Goal: Task Accomplishment & Management: Manage account settings

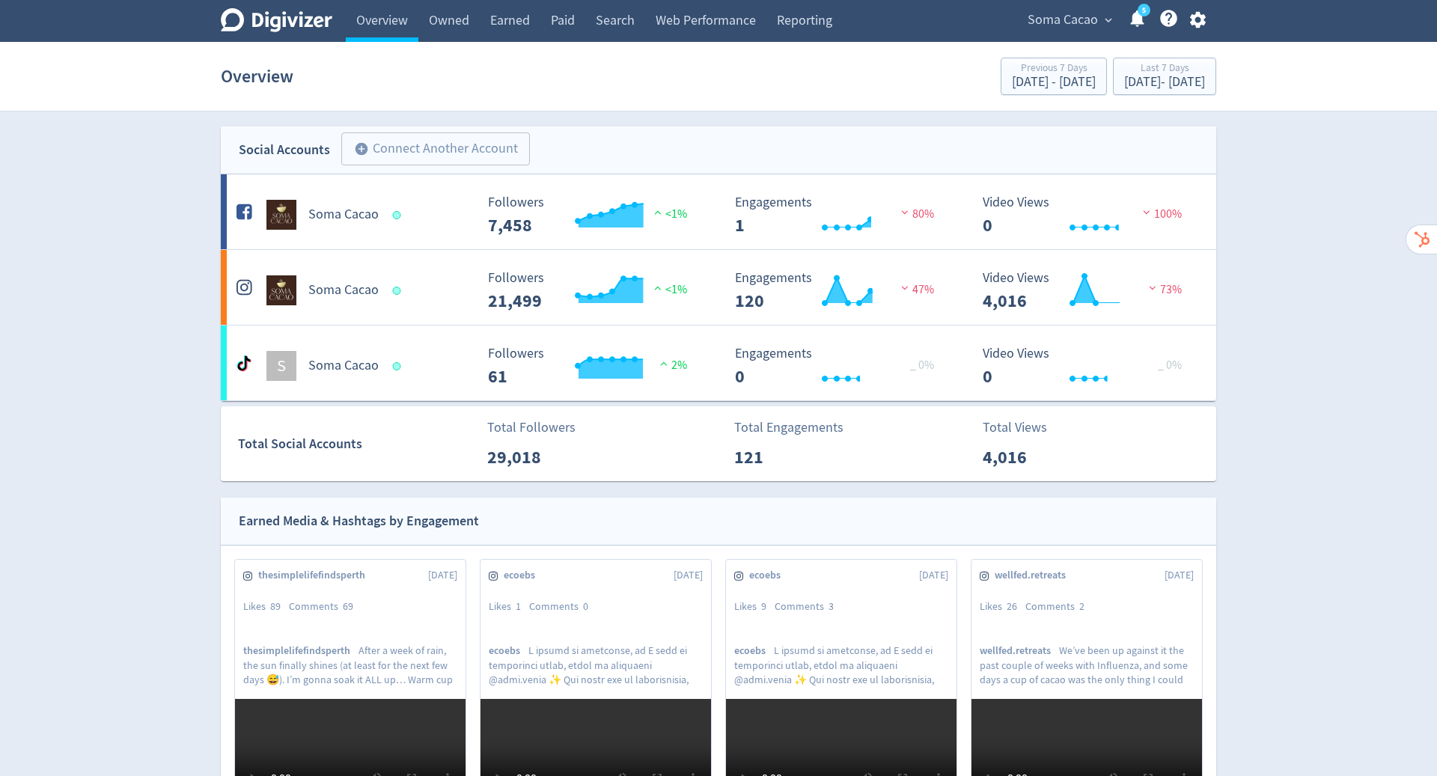
click at [1188, 22] on icon "button" at bounding box center [1198, 20] width 20 height 20
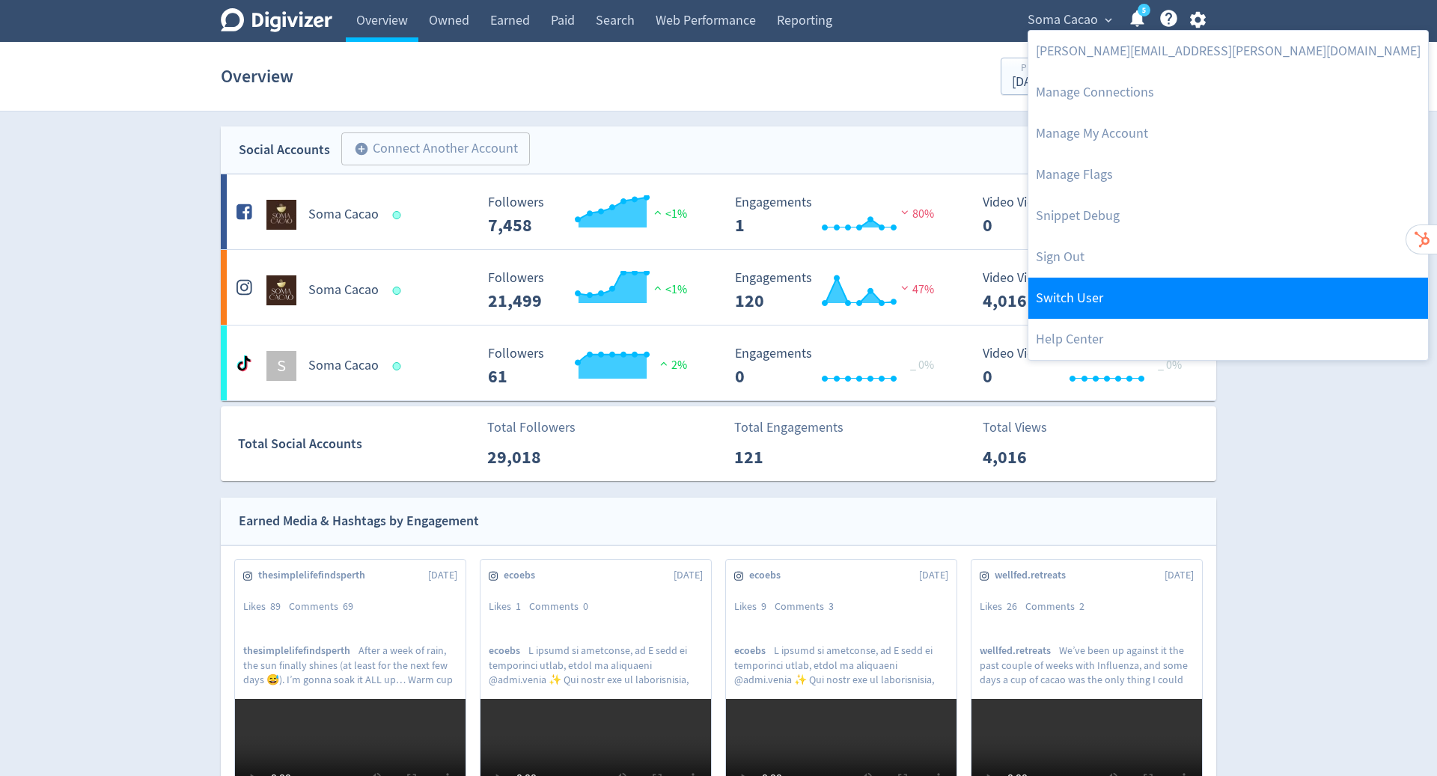
click at [1097, 286] on link "Switch User" at bounding box center [1228, 298] width 400 height 41
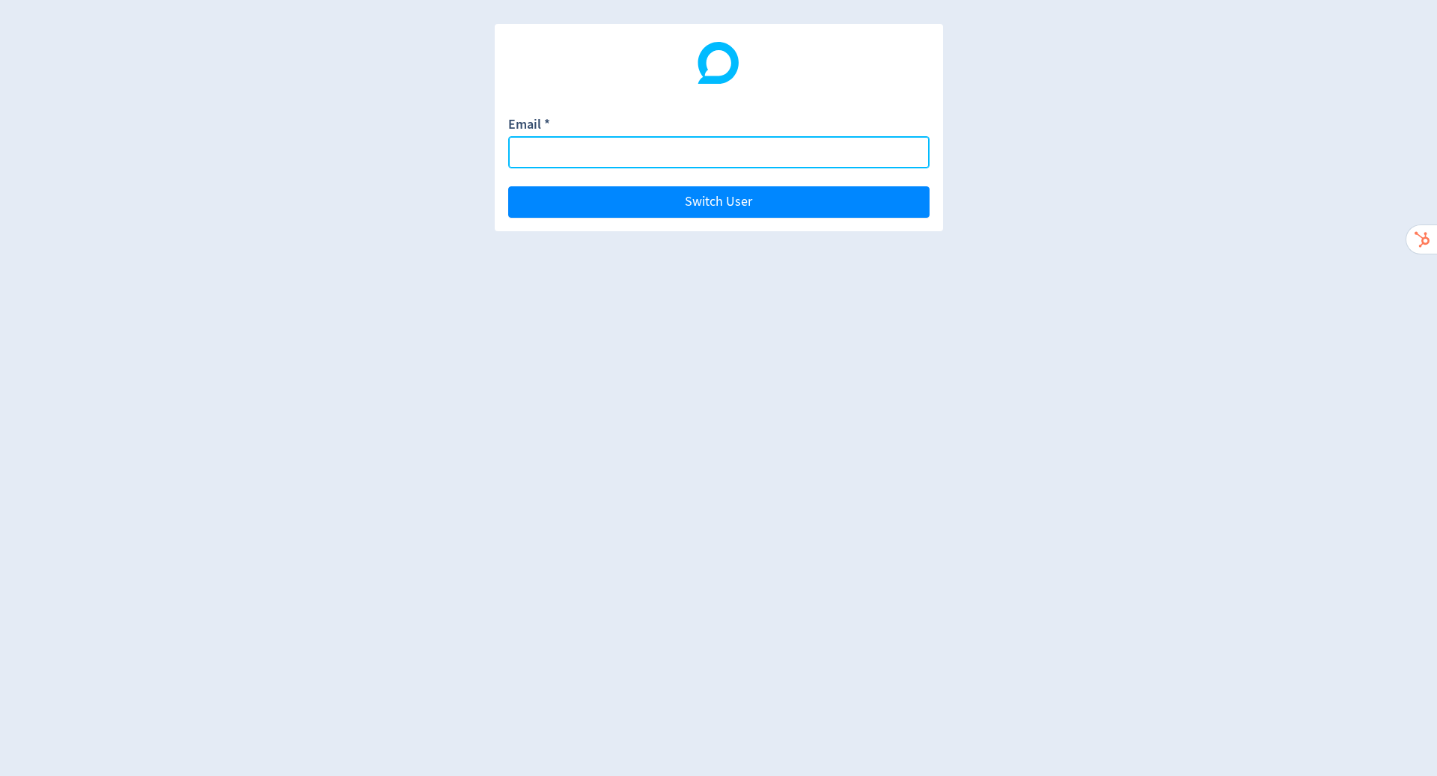
click at [859, 149] on input "Email *" at bounding box center [718, 152] width 421 height 32
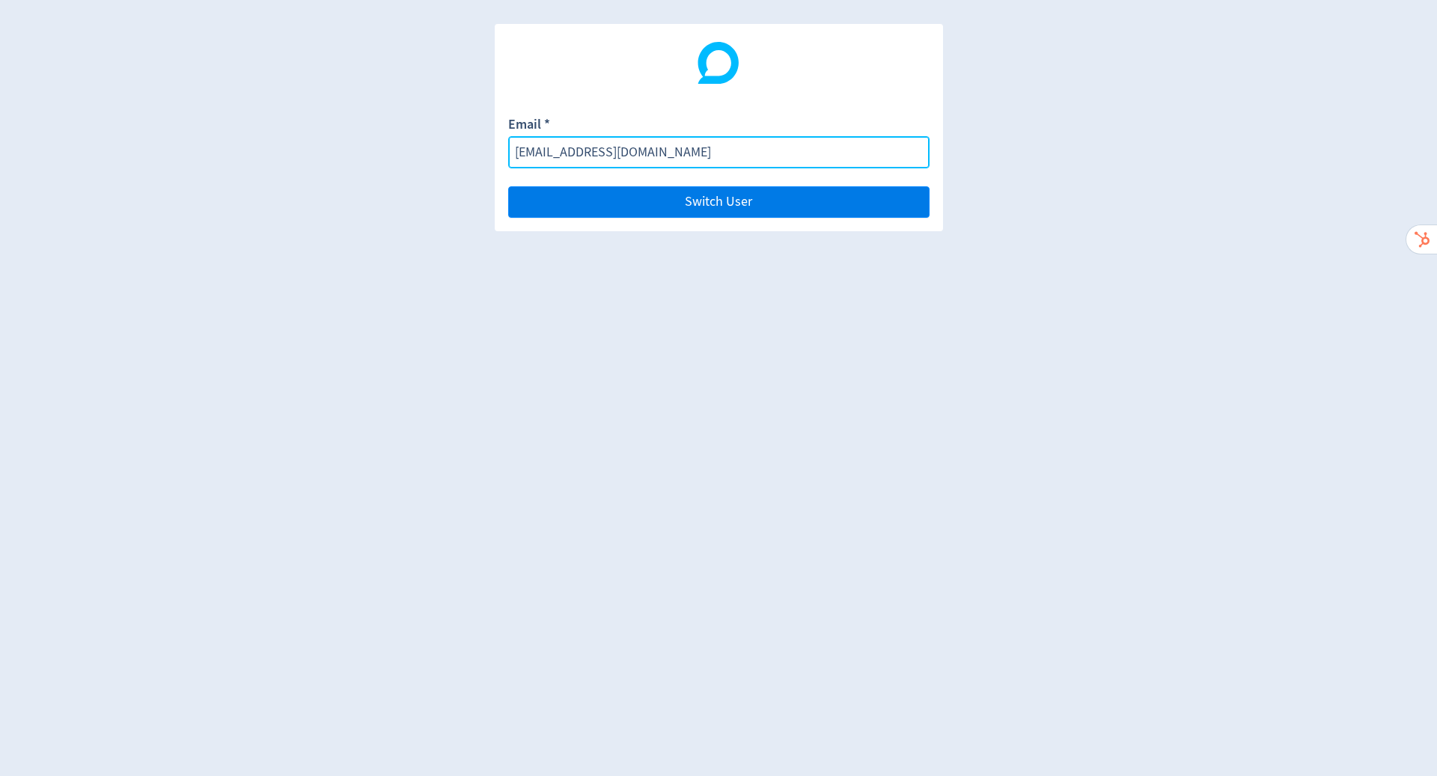
type input "[EMAIL_ADDRESS][DOMAIN_NAME]"
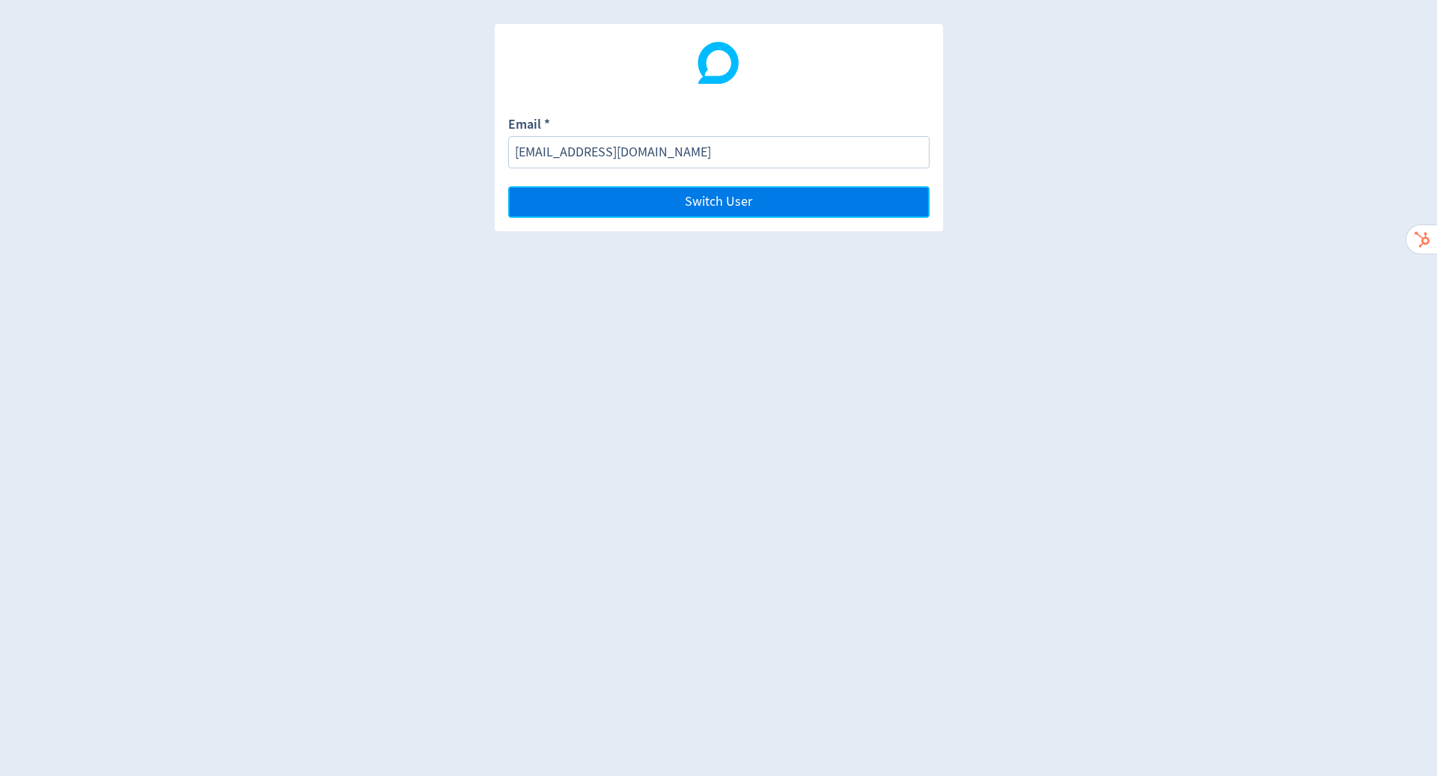
click at [810, 200] on button "Switch User" at bounding box center [718, 201] width 421 height 31
